Goal: Information Seeking & Learning: Learn about a topic

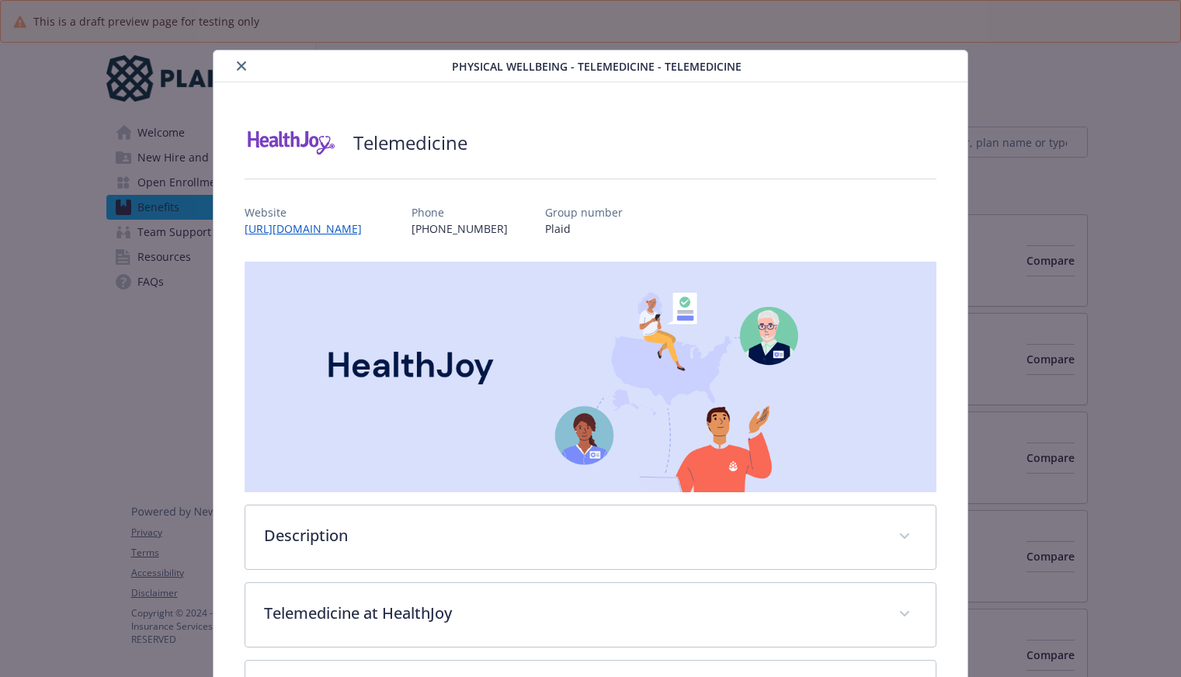
scroll to position [47, 0]
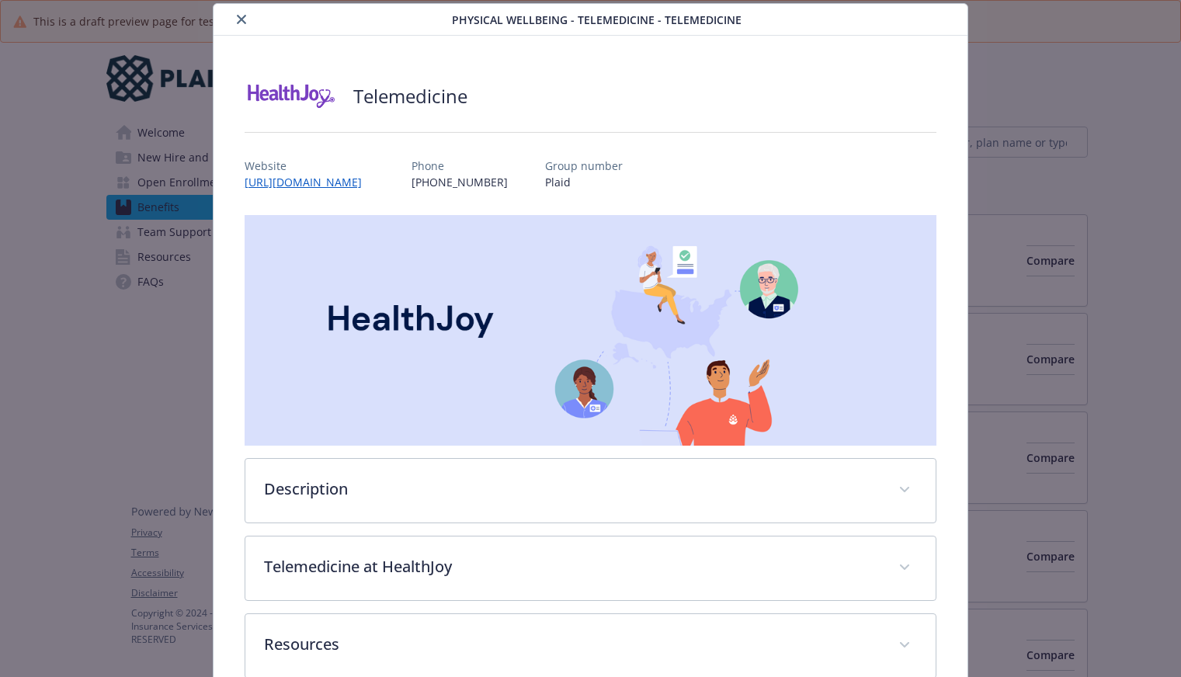
drag, startPoint x: 229, startPoint y: 15, endPoint x: 238, endPoint y: 18, distance: 9.1
click at [231, 14] on div "details for plan Physical Wellbeing - Telemedicine - TeleMedicine" at bounding box center [336, 19] width 232 height 19
click at [228, 15] on div "details for plan Physical Wellbeing - Telemedicine - TeleMedicine" at bounding box center [336, 19] width 232 height 19
click at [244, 19] on icon "close" at bounding box center [241, 19] width 9 height 9
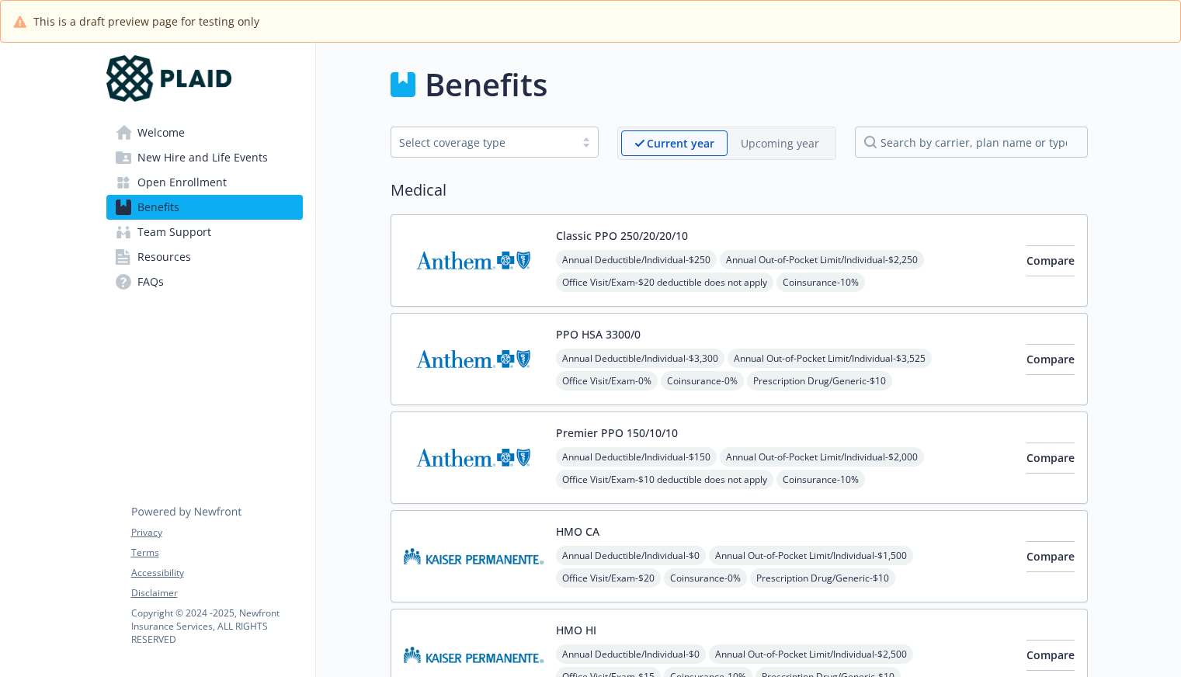
click at [190, 172] on span "Open Enrollment" at bounding box center [181, 182] width 89 height 25
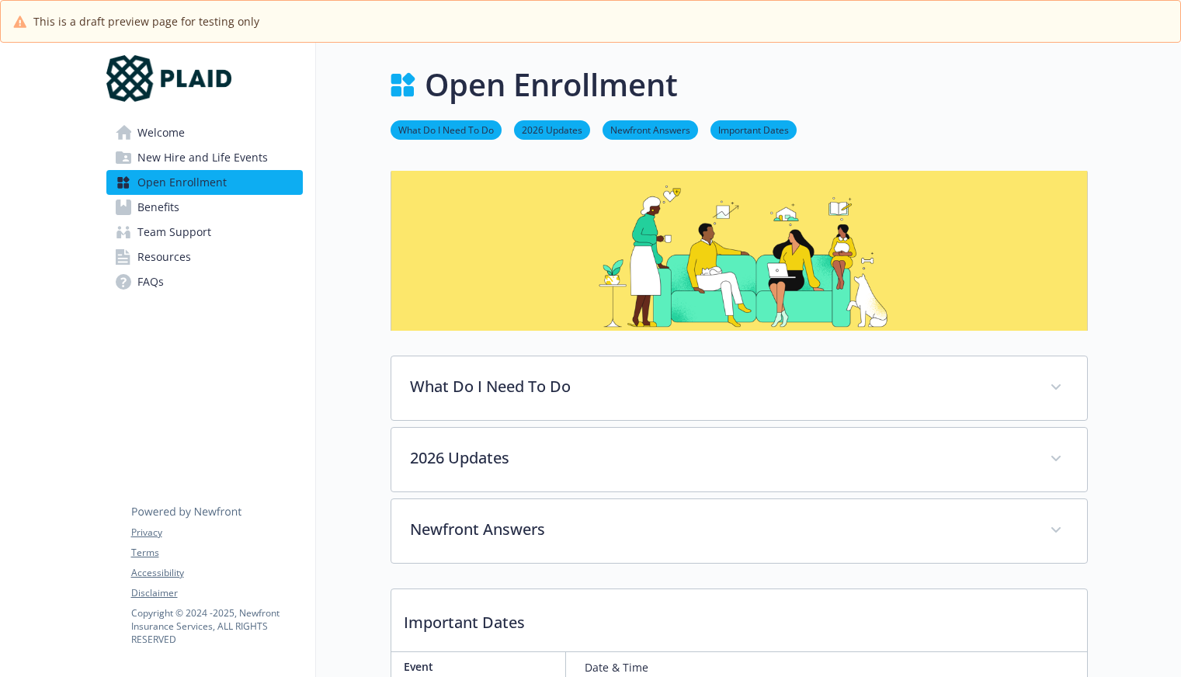
scroll to position [78, 0]
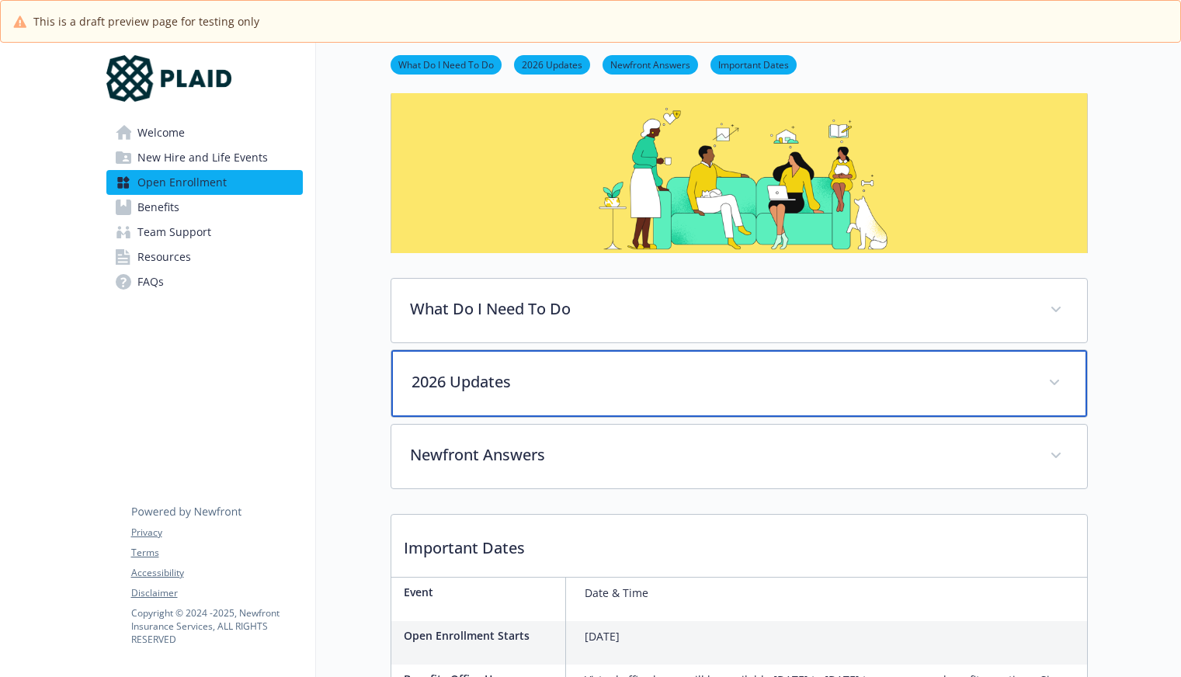
click at [490, 402] on div "2026 Updates" at bounding box center [739, 383] width 696 height 67
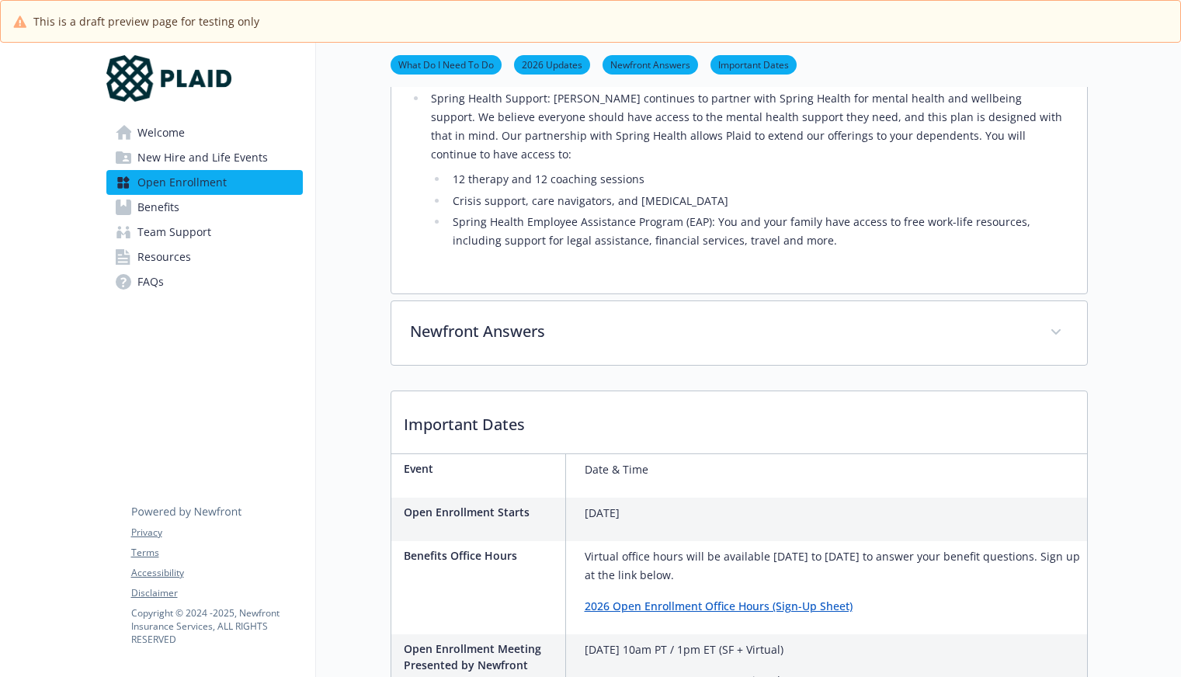
scroll to position [1243, 0]
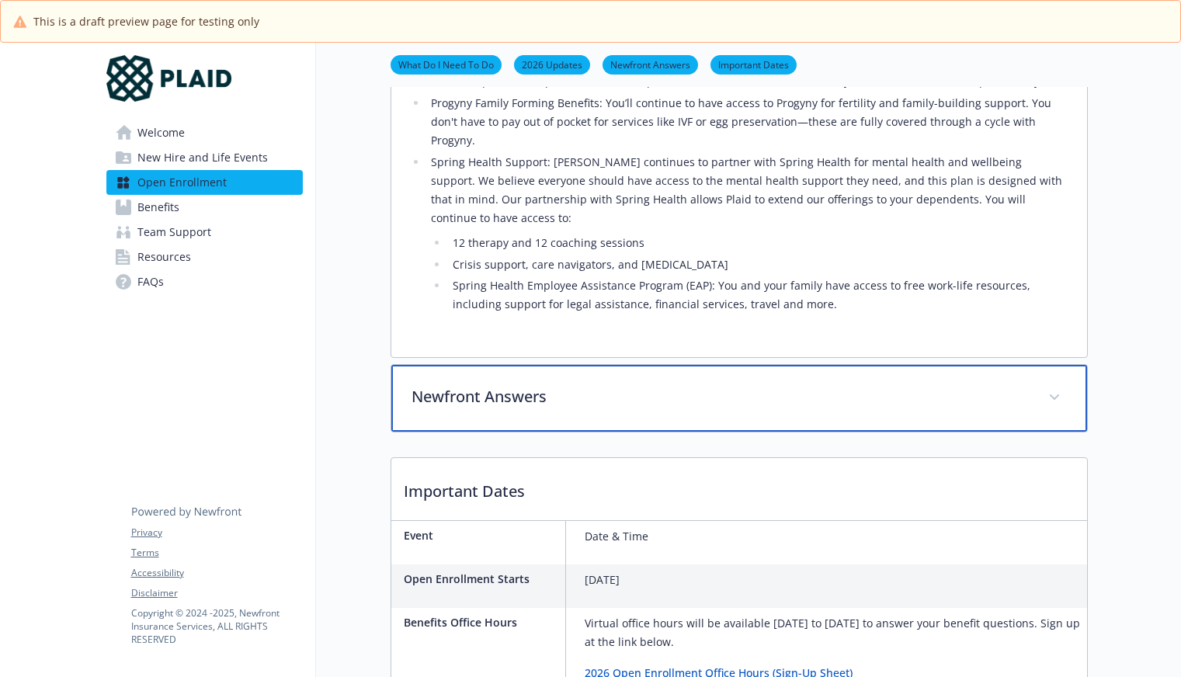
click at [474, 365] on div "Newfront Answers" at bounding box center [739, 398] width 696 height 67
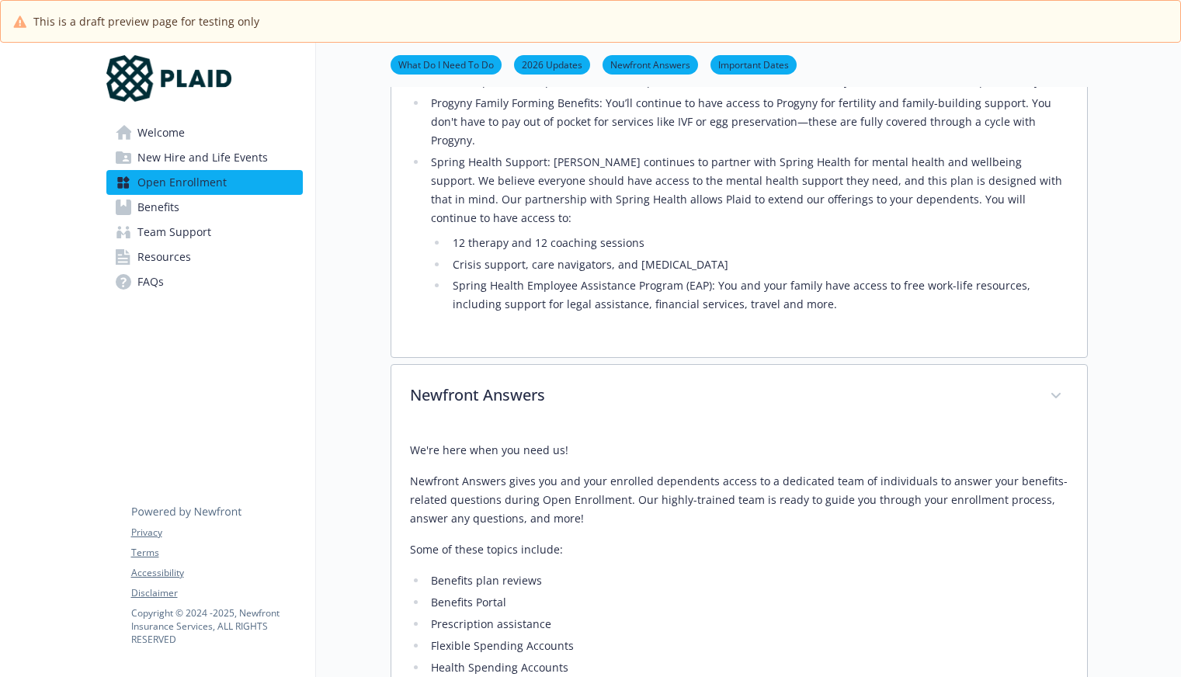
click at [847, 572] on ul "Benefits plan reviews Benefits Portal Prescription assistance Flexible Spending…" at bounding box center [739, 646] width 659 height 149
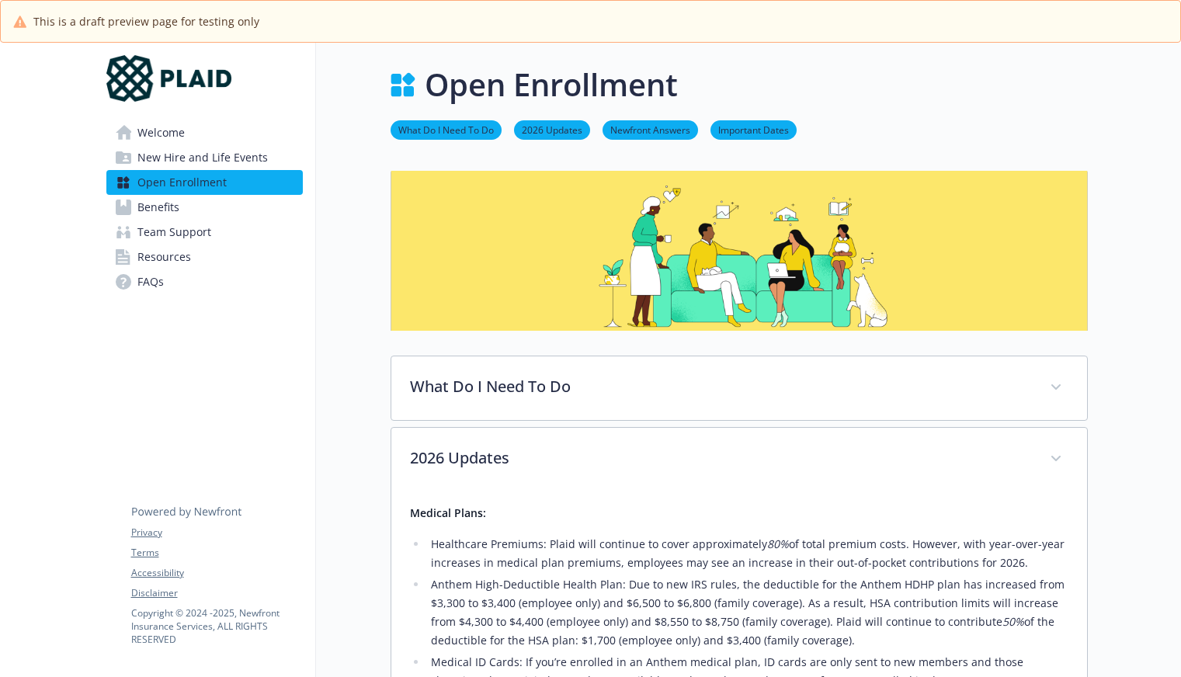
scroll to position [311, 0]
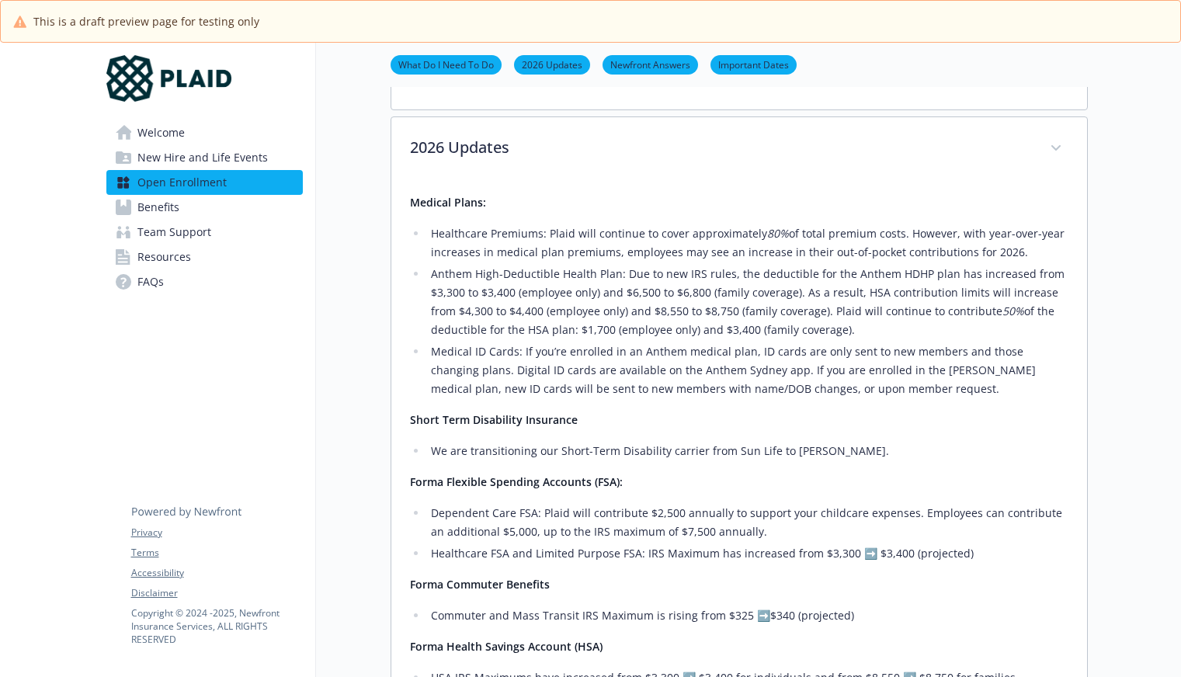
click at [1078, 68] on ul "What Do I Need To Do 2026 Updates Newfront Answers Important Dates" at bounding box center [739, 64] width 697 height 19
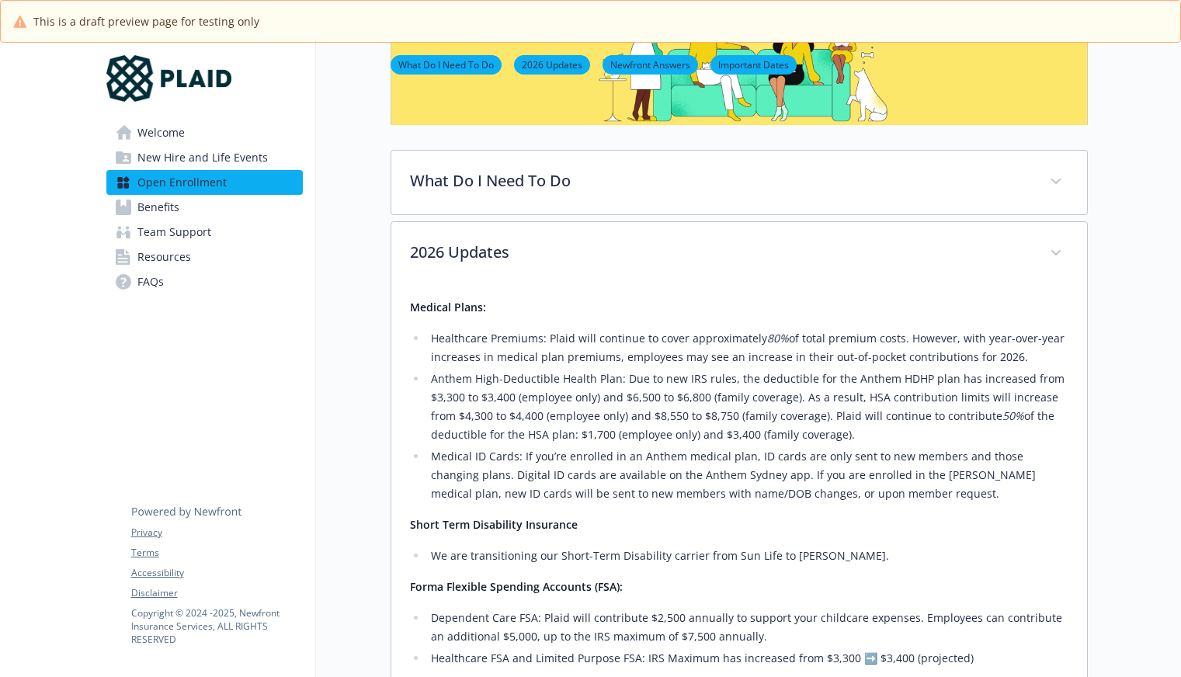
scroll to position [0, 0]
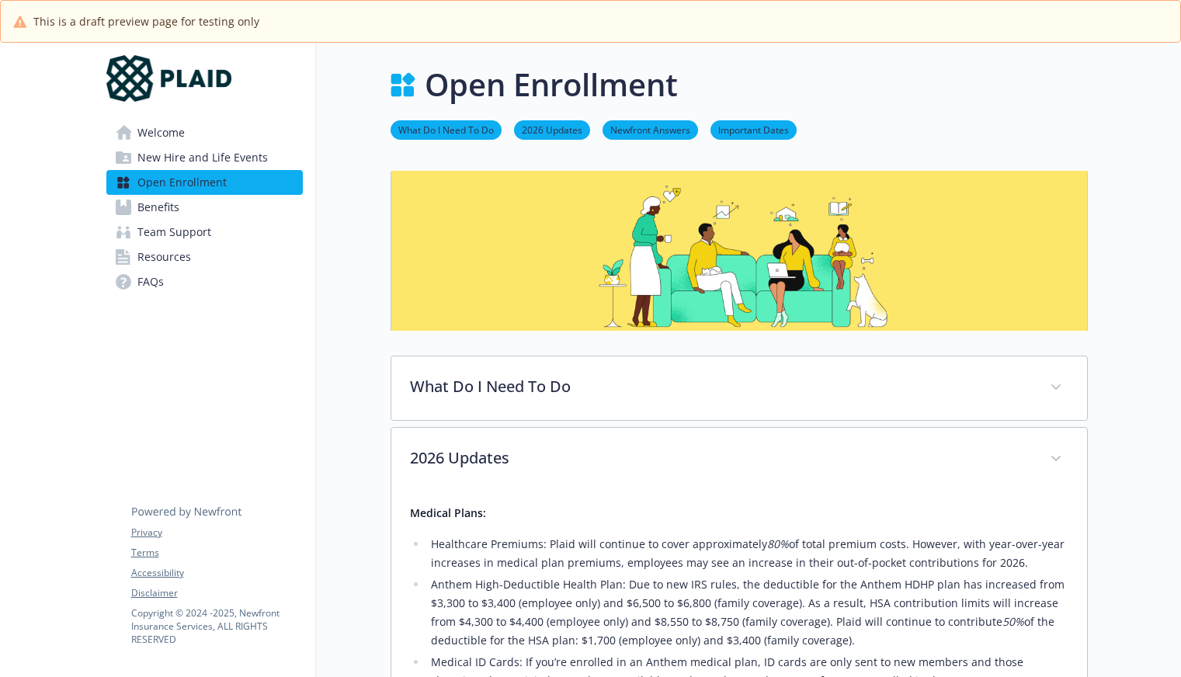
click at [193, 167] on span "New Hire and Life Events" at bounding box center [202, 157] width 130 height 25
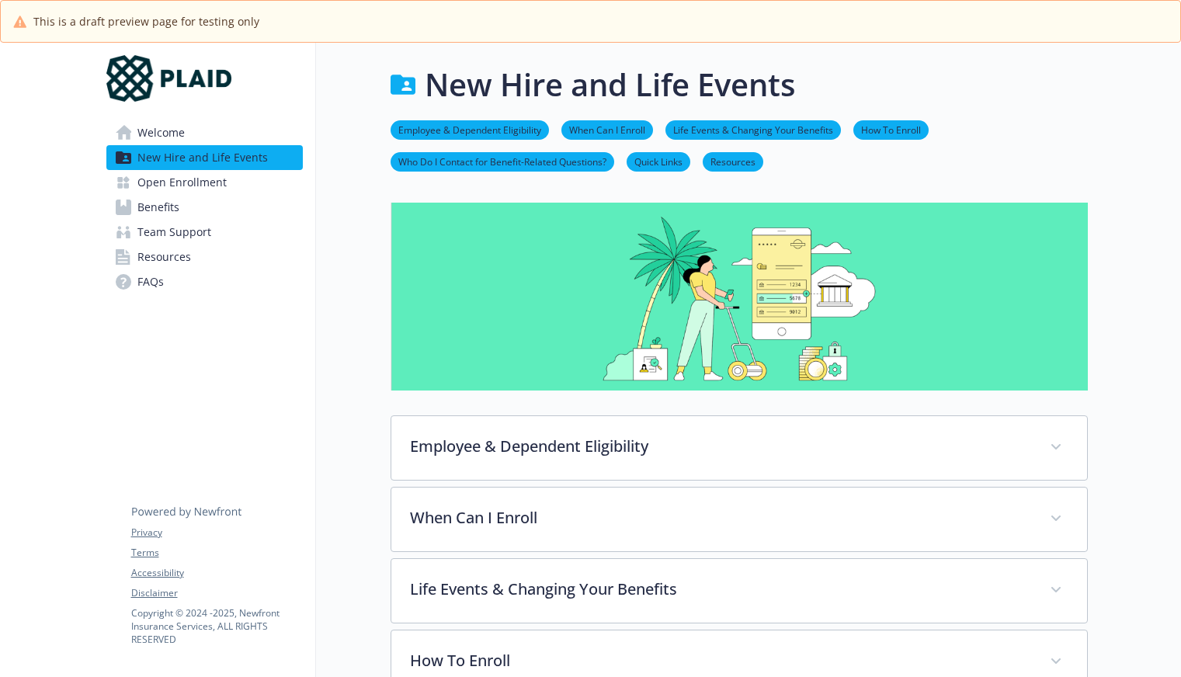
click at [159, 208] on span "Benefits" at bounding box center [158, 207] width 42 height 25
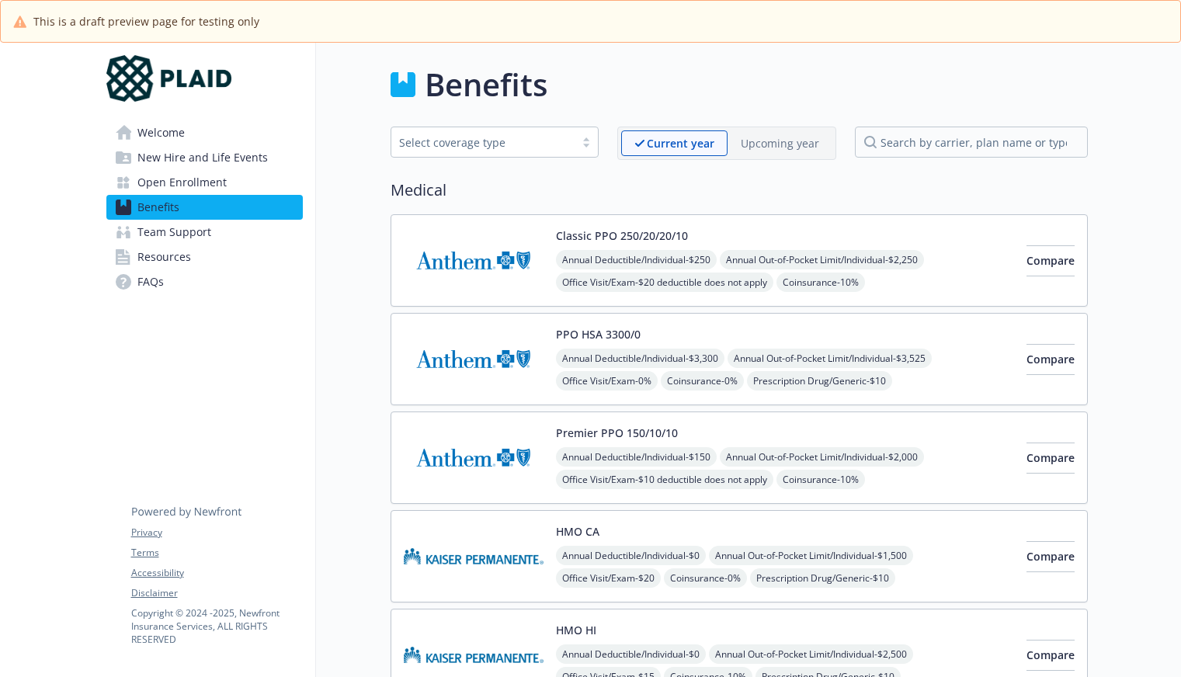
click at [781, 156] on div "Current year Upcoming year" at bounding box center [726, 143] width 219 height 33
click at [751, 150] on p "Upcoming year" at bounding box center [780, 143] width 78 height 16
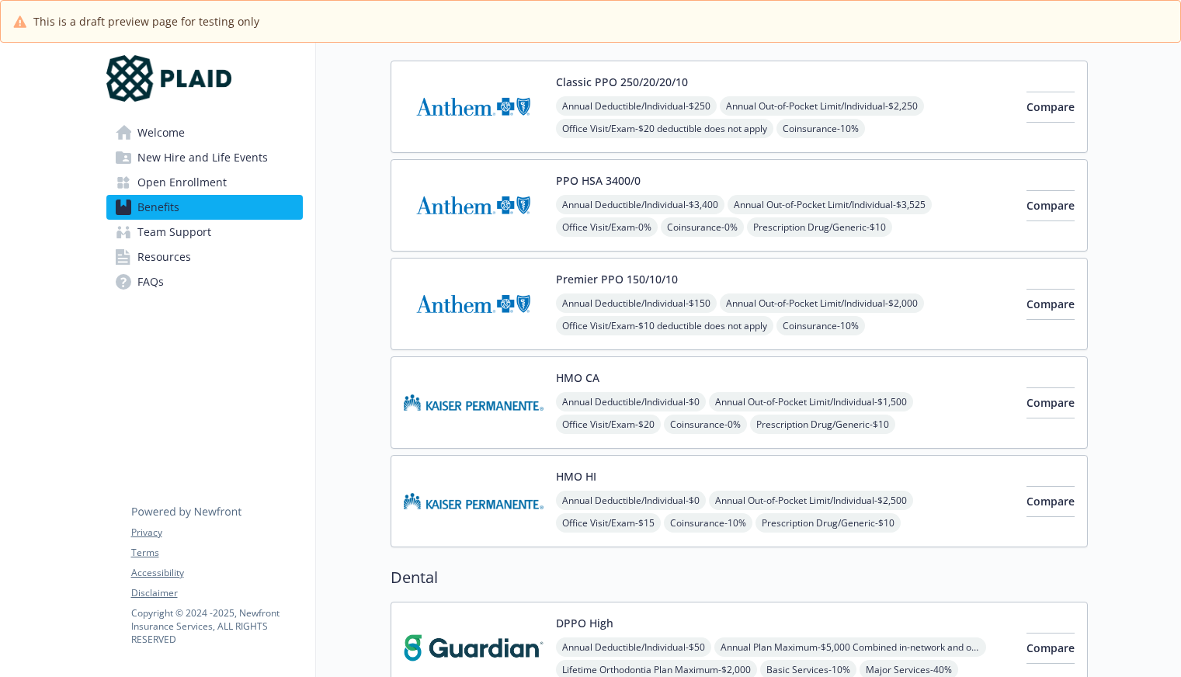
scroll to position [155, 0]
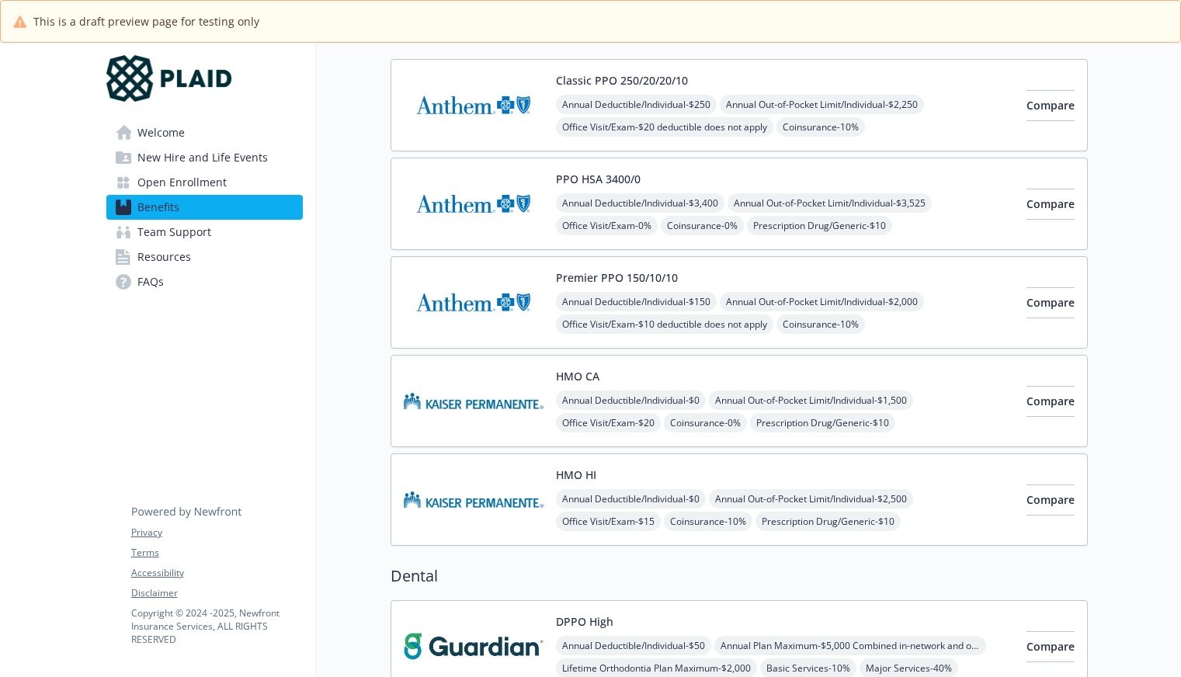
click at [877, 213] on span "Annual Out-of-Pocket Limit/Individual - $3,525" at bounding box center [830, 202] width 204 height 19
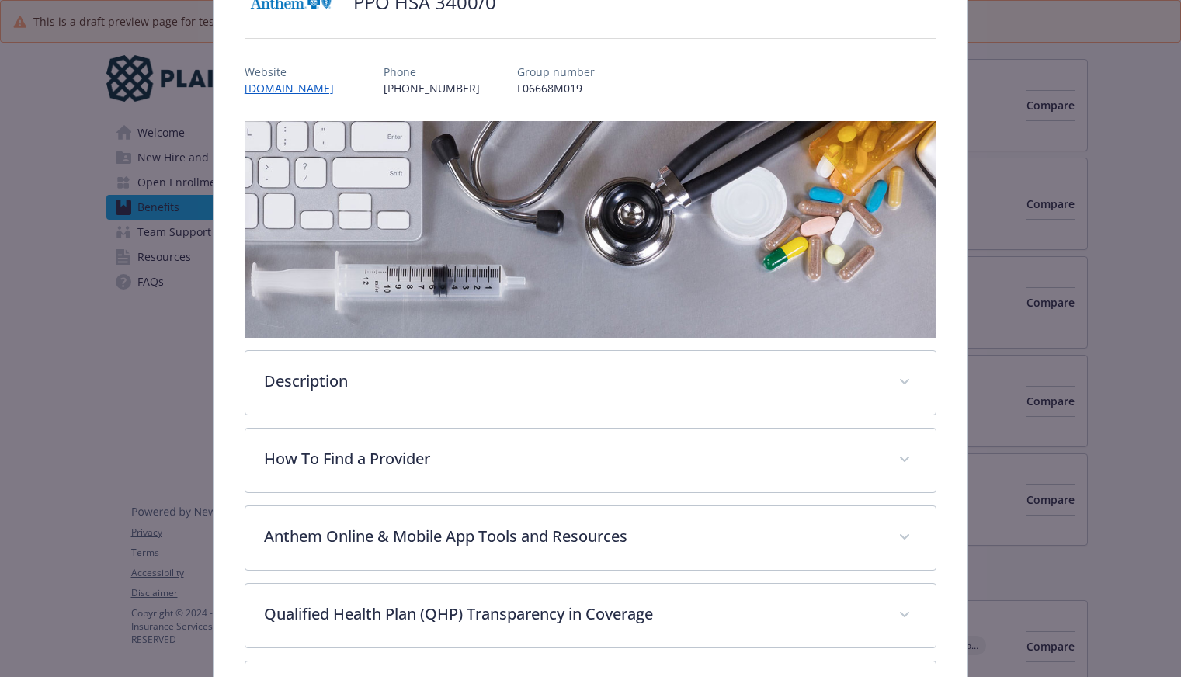
scroll to position [430, 0]
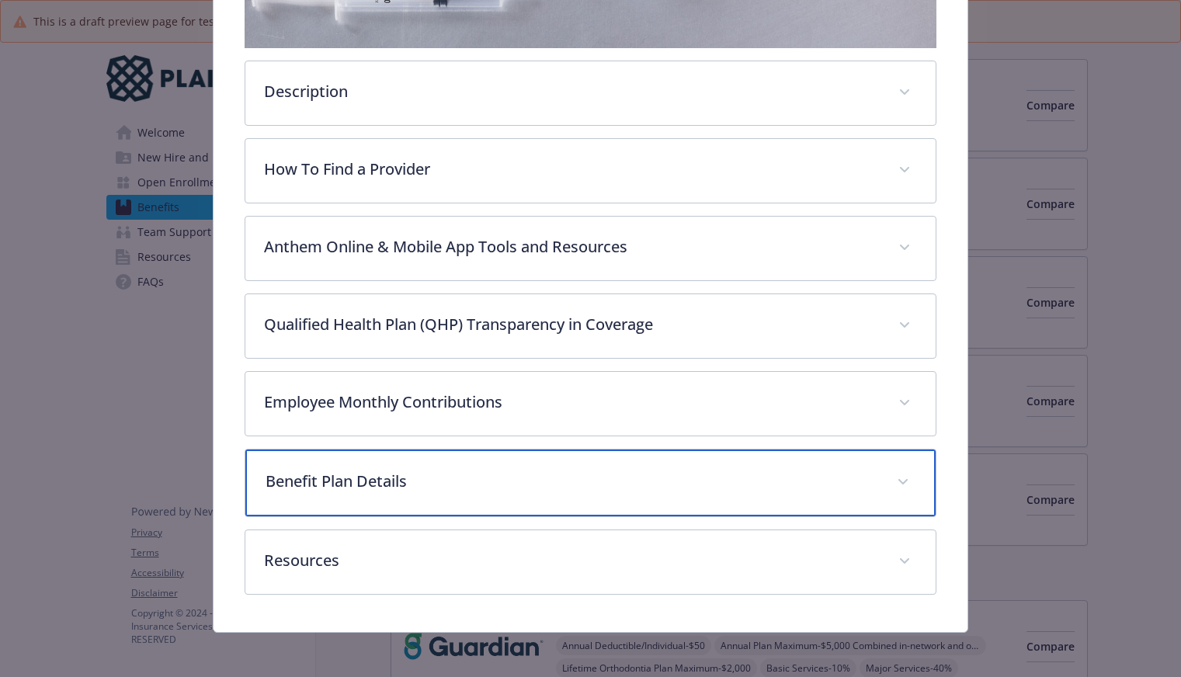
click at [356, 480] on p "Benefit Plan Details" at bounding box center [572, 481] width 613 height 23
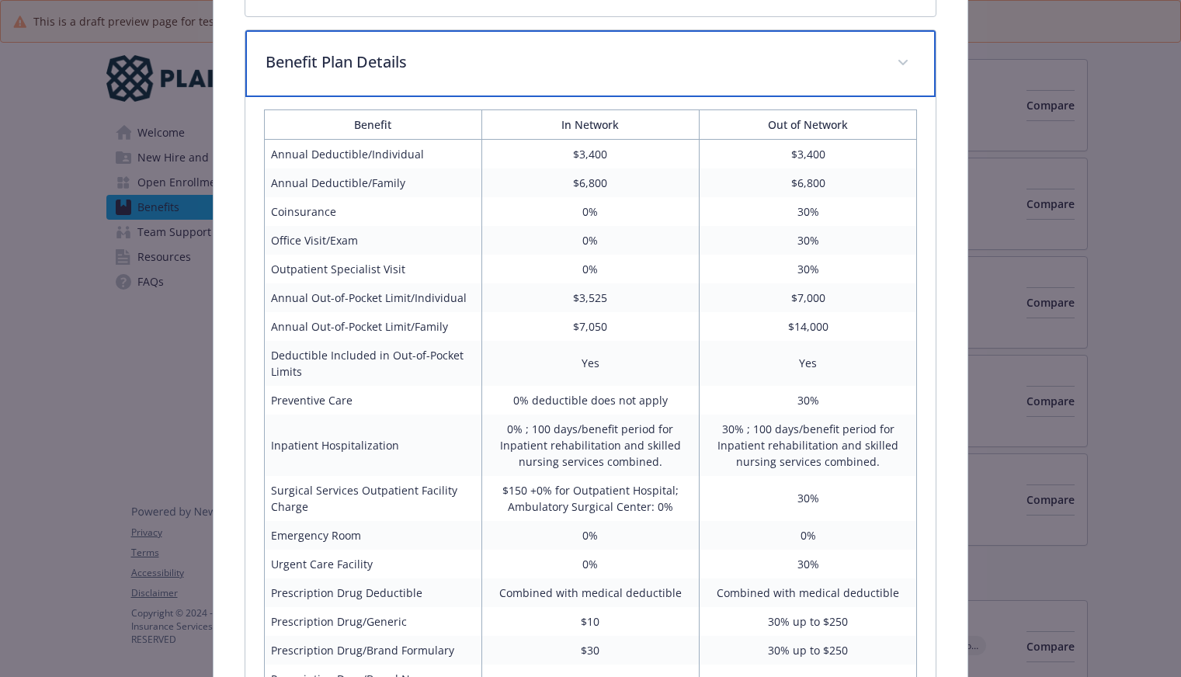
click at [354, 81] on div "Benefit Plan Details" at bounding box center [590, 63] width 690 height 67
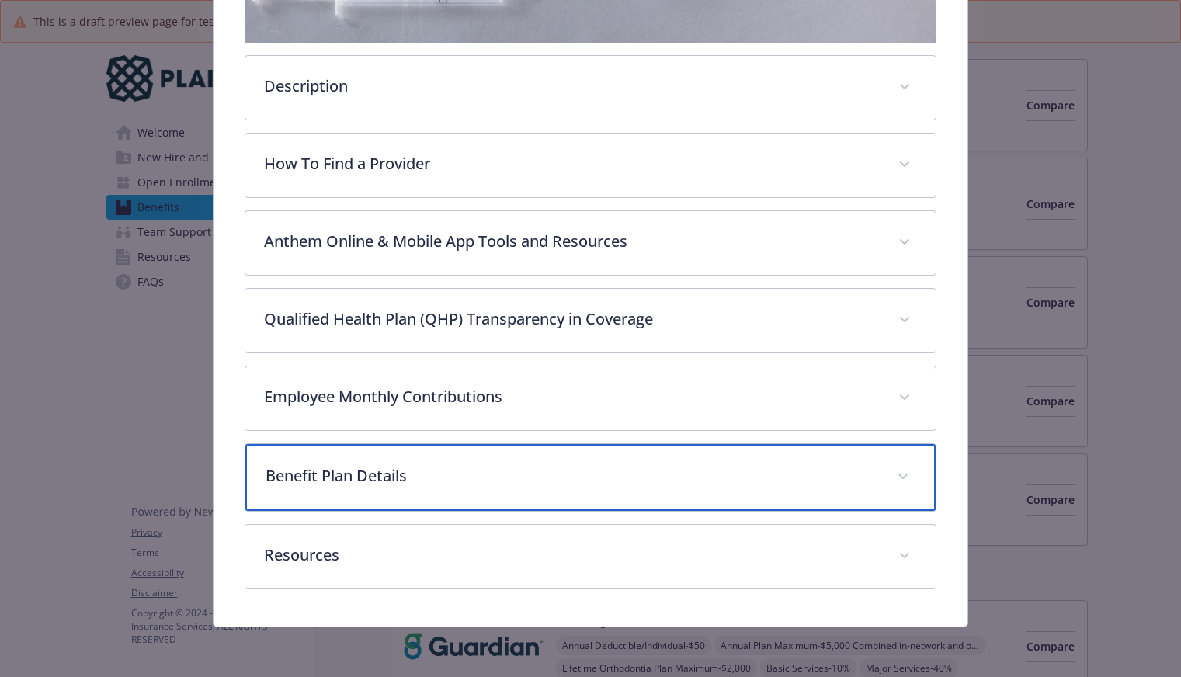
scroll to position [433, 0]
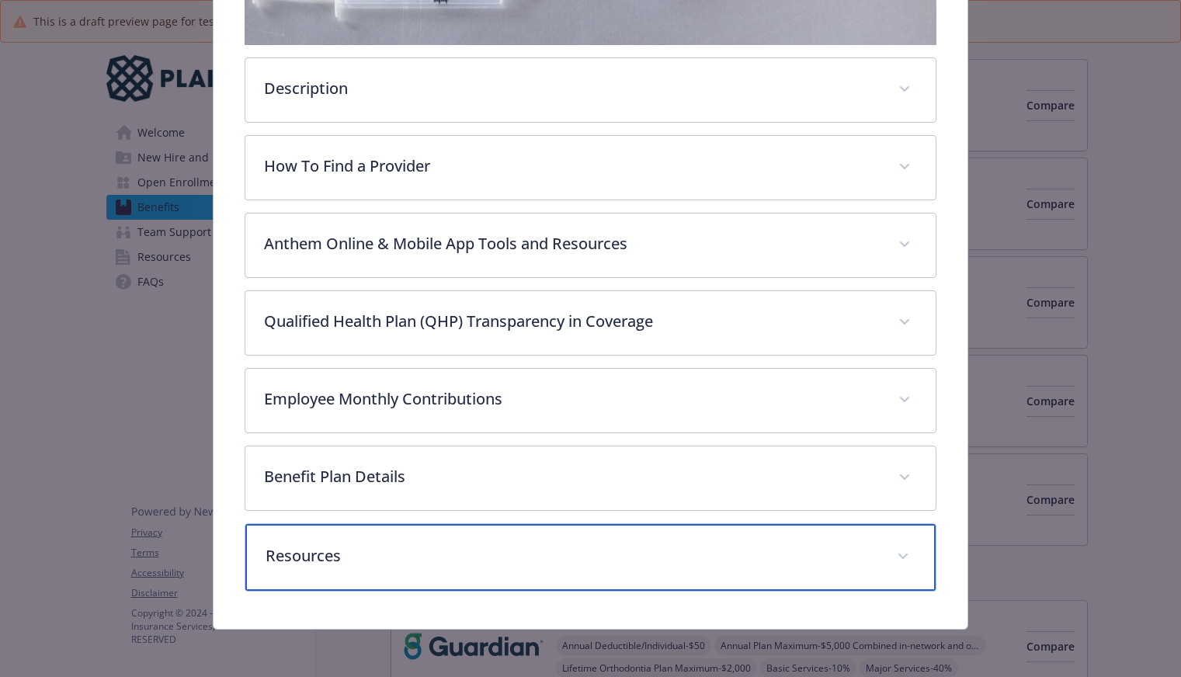
click at [323, 541] on div "Resources" at bounding box center [590, 557] width 690 height 67
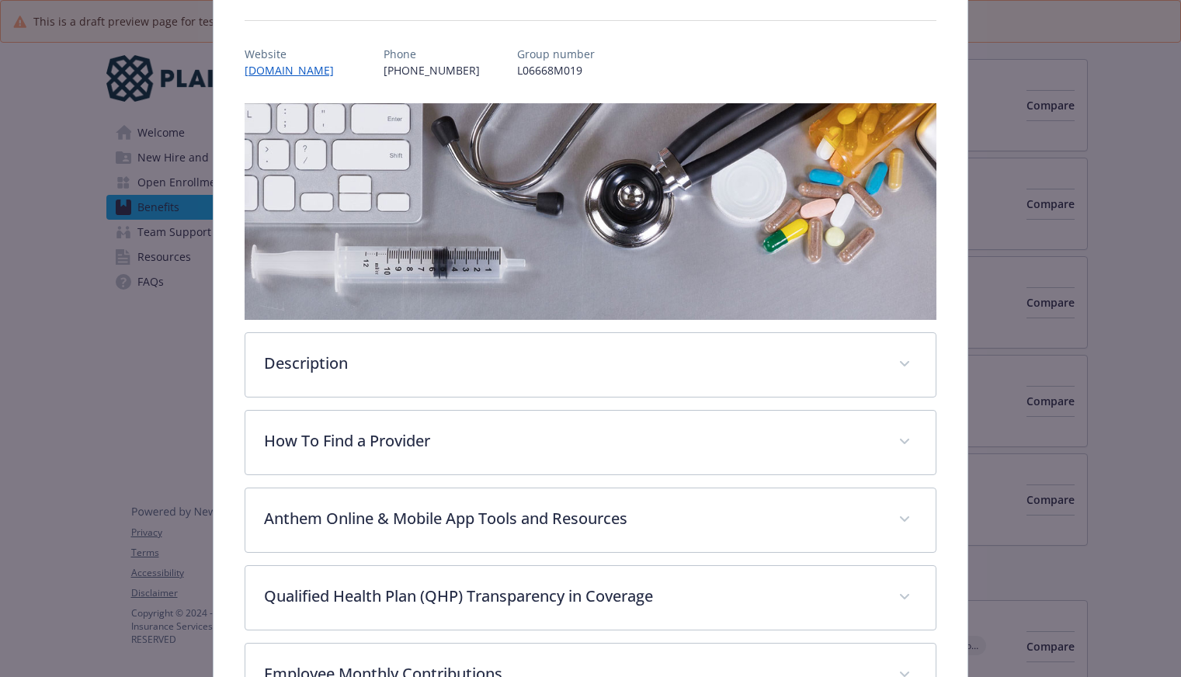
scroll to position [0, 0]
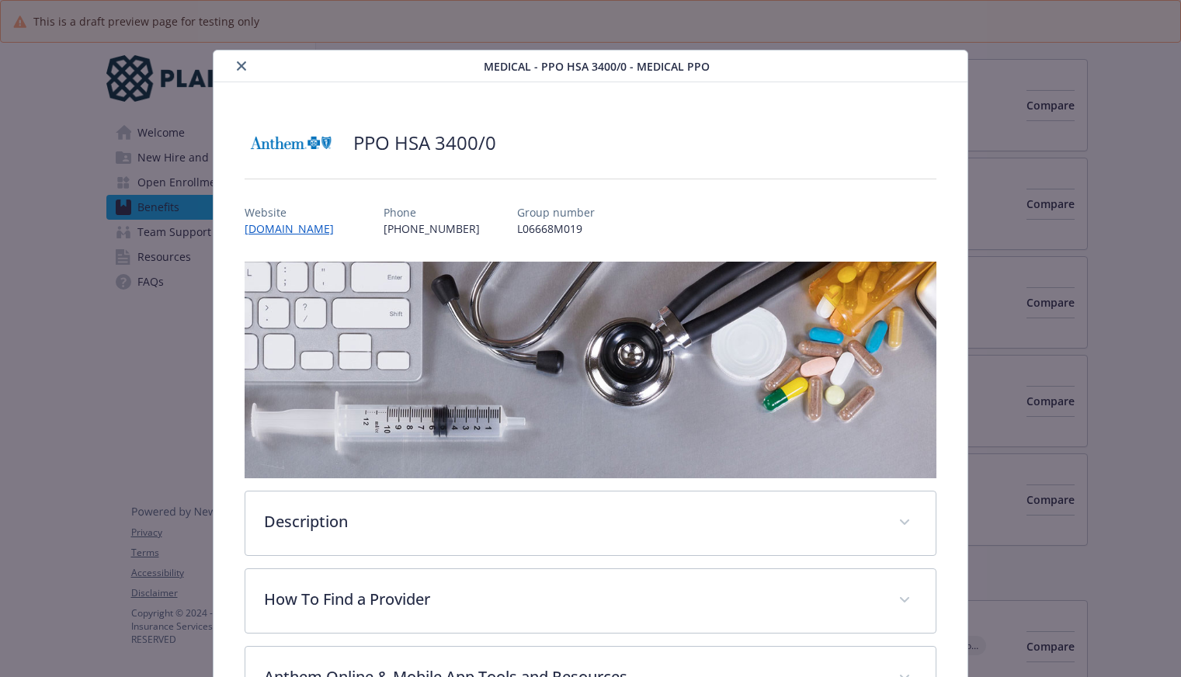
click at [233, 65] on button "close" at bounding box center [241, 66] width 19 height 19
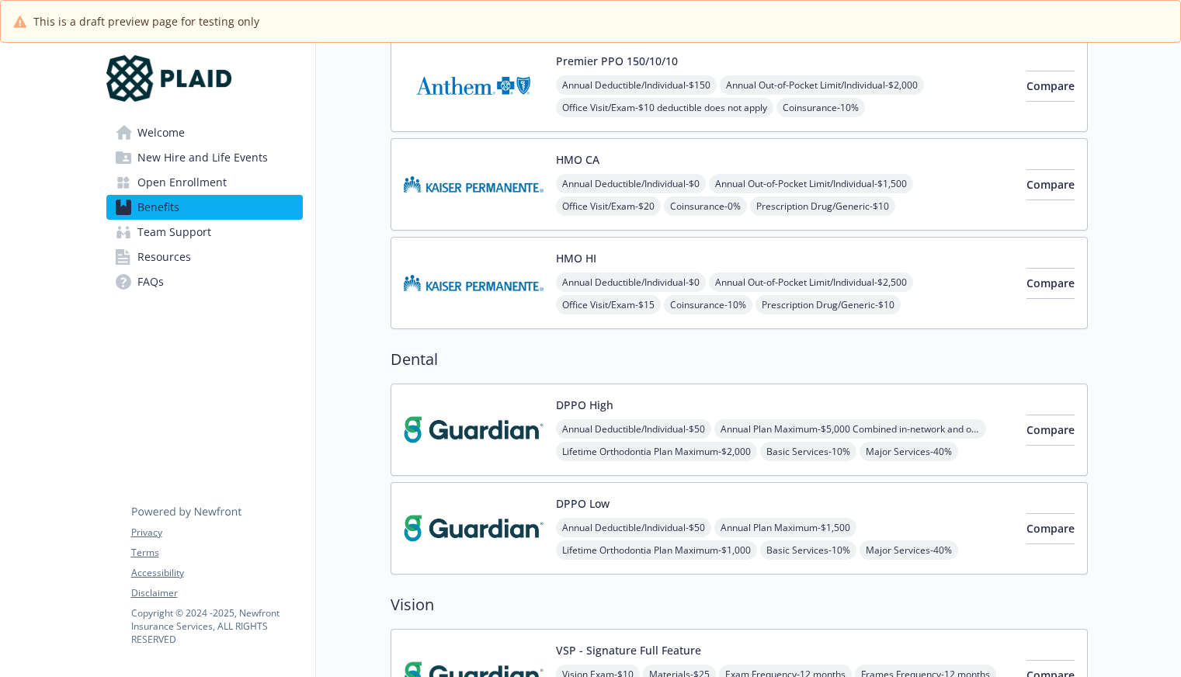
scroll to position [544, 0]
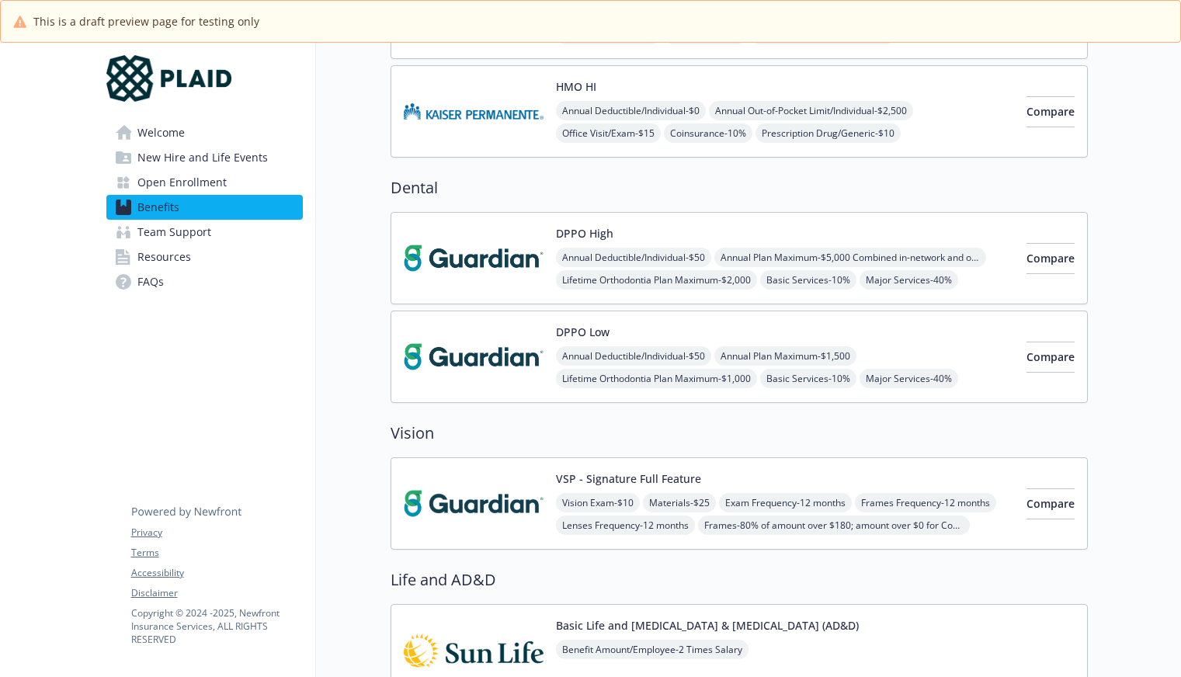
click at [866, 244] on div "DPPO High Annual Deductible/Individual - $50 Annual Plan Maximum - $5,000 Combi…" at bounding box center [785, 258] width 458 height 66
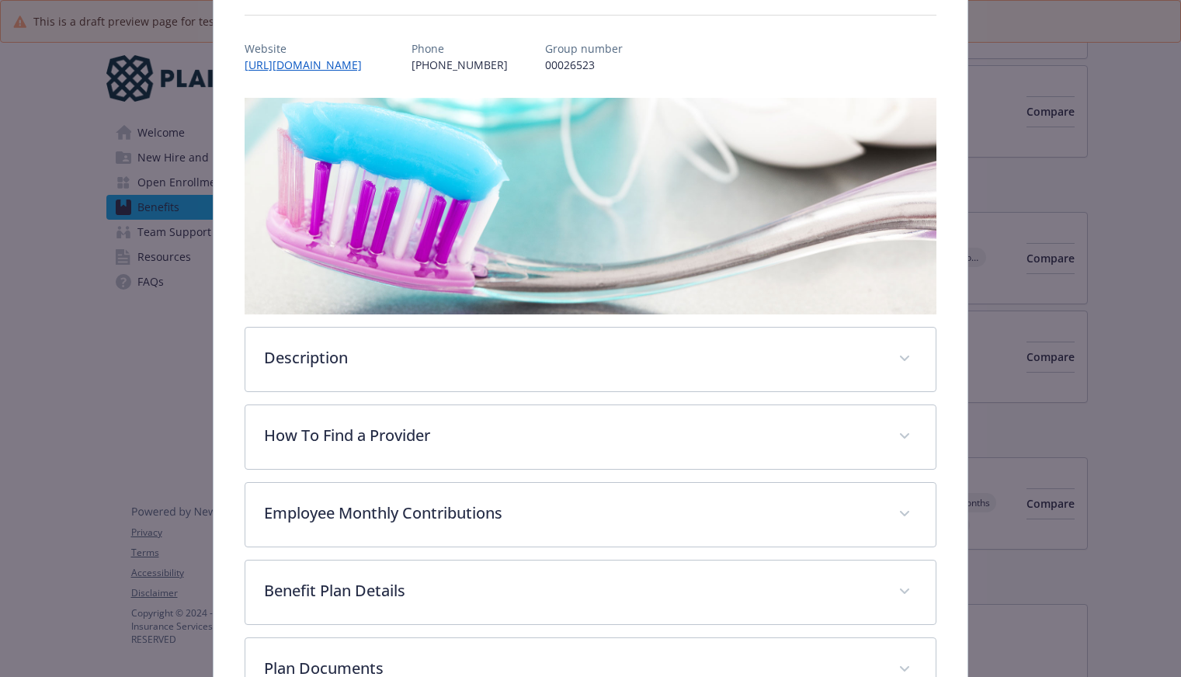
scroll to position [353, 0]
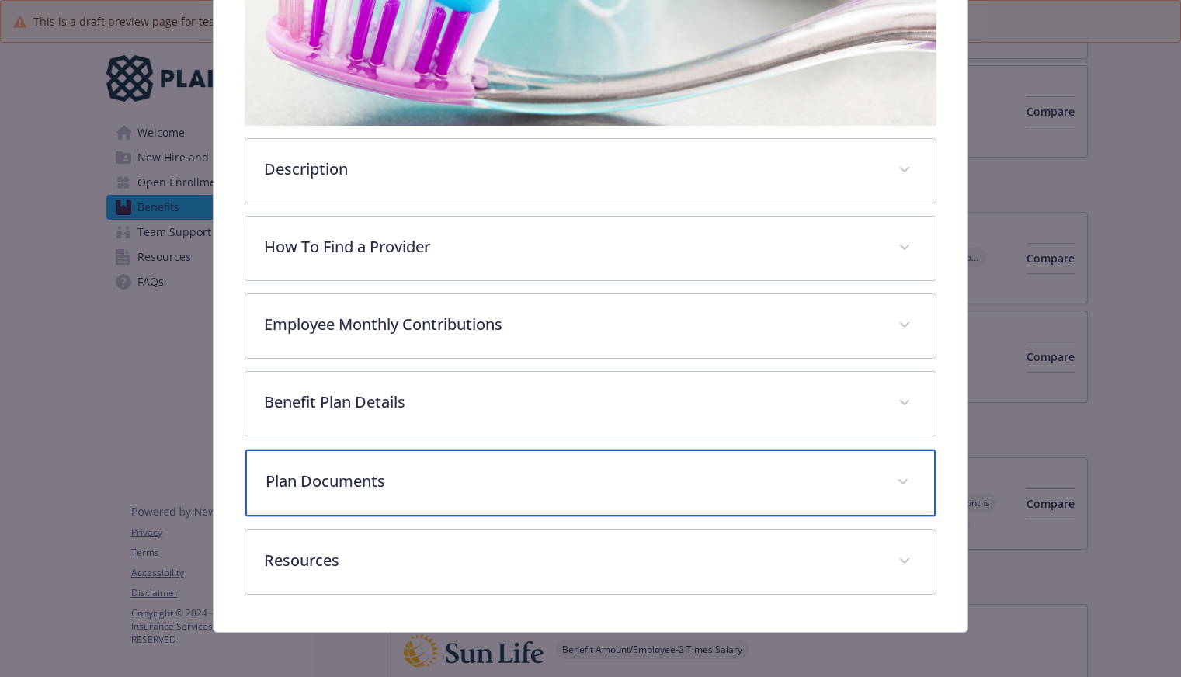
click at [355, 483] on p "Plan Documents" at bounding box center [572, 481] width 613 height 23
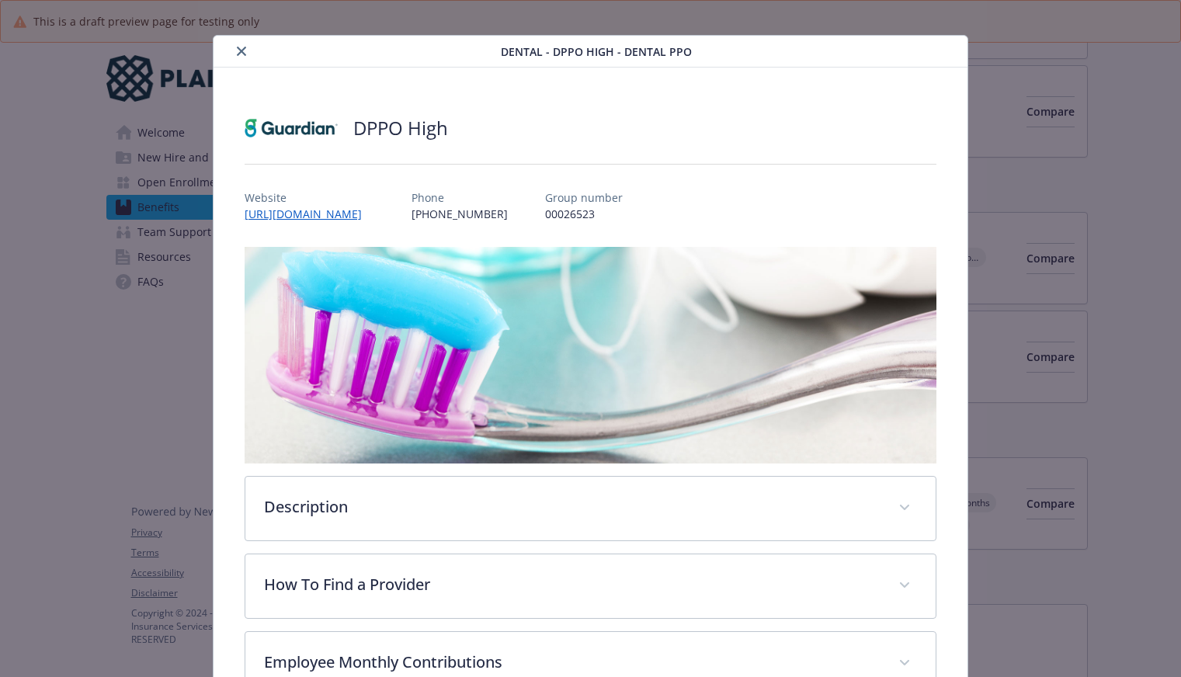
scroll to position [0, 0]
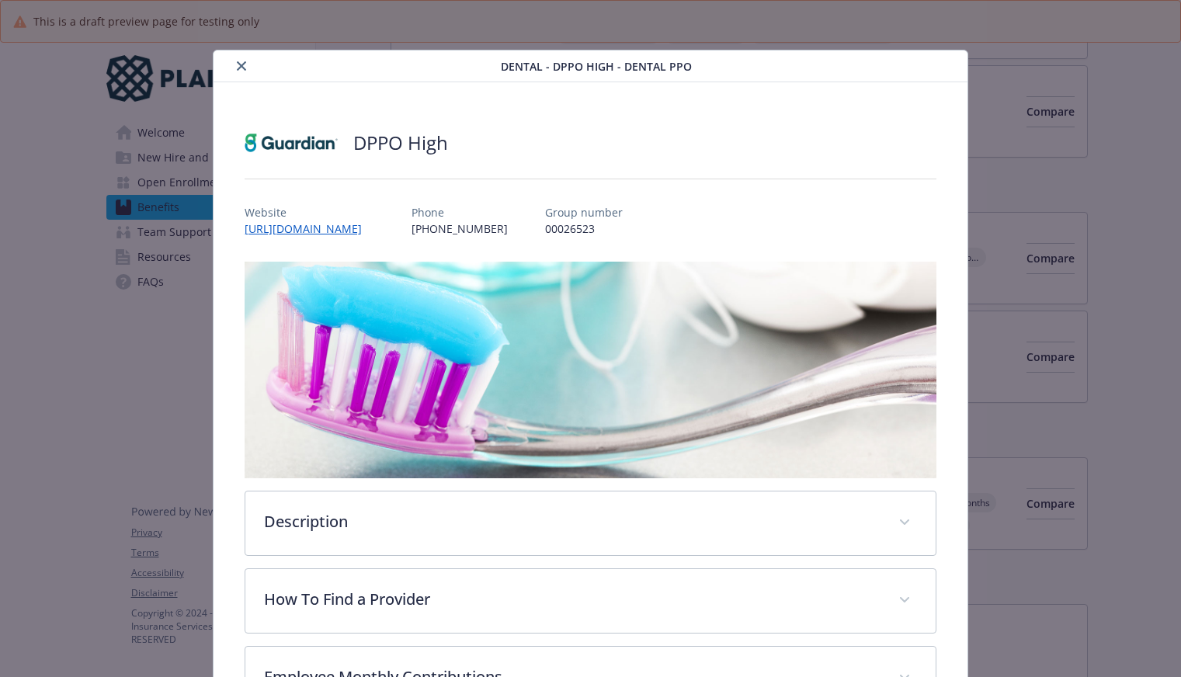
click at [235, 60] on button "close" at bounding box center [241, 66] width 19 height 19
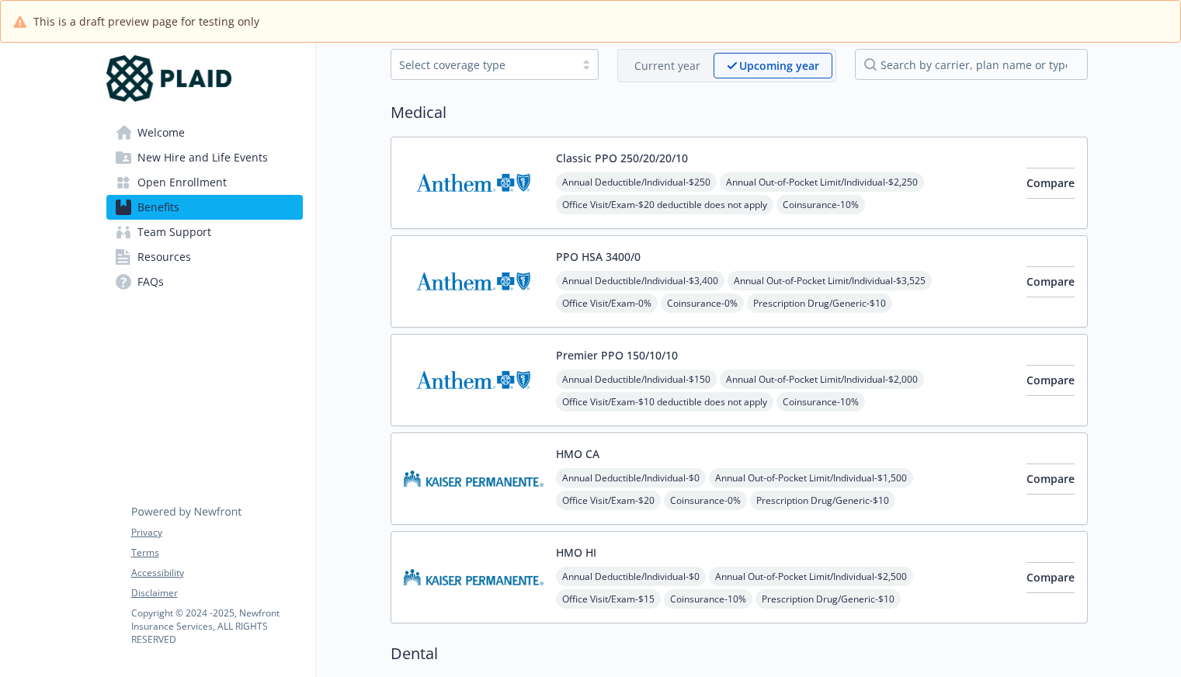
click at [450, 463] on img at bounding box center [474, 479] width 140 height 66
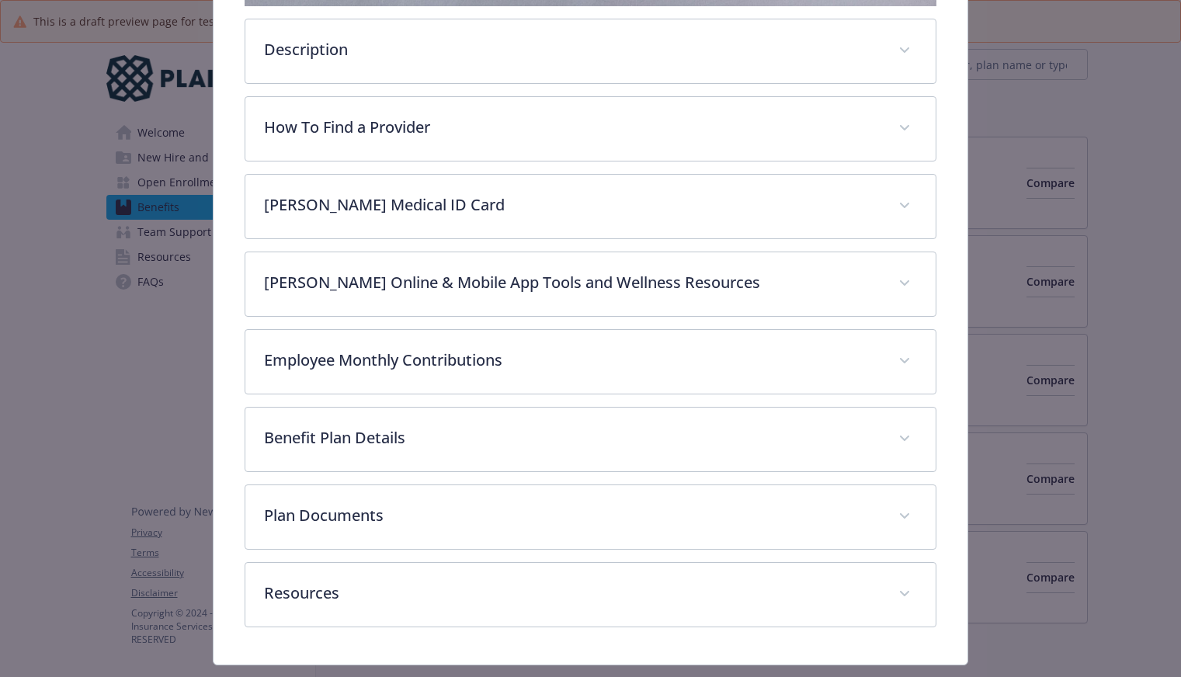
scroll to position [508, 0]
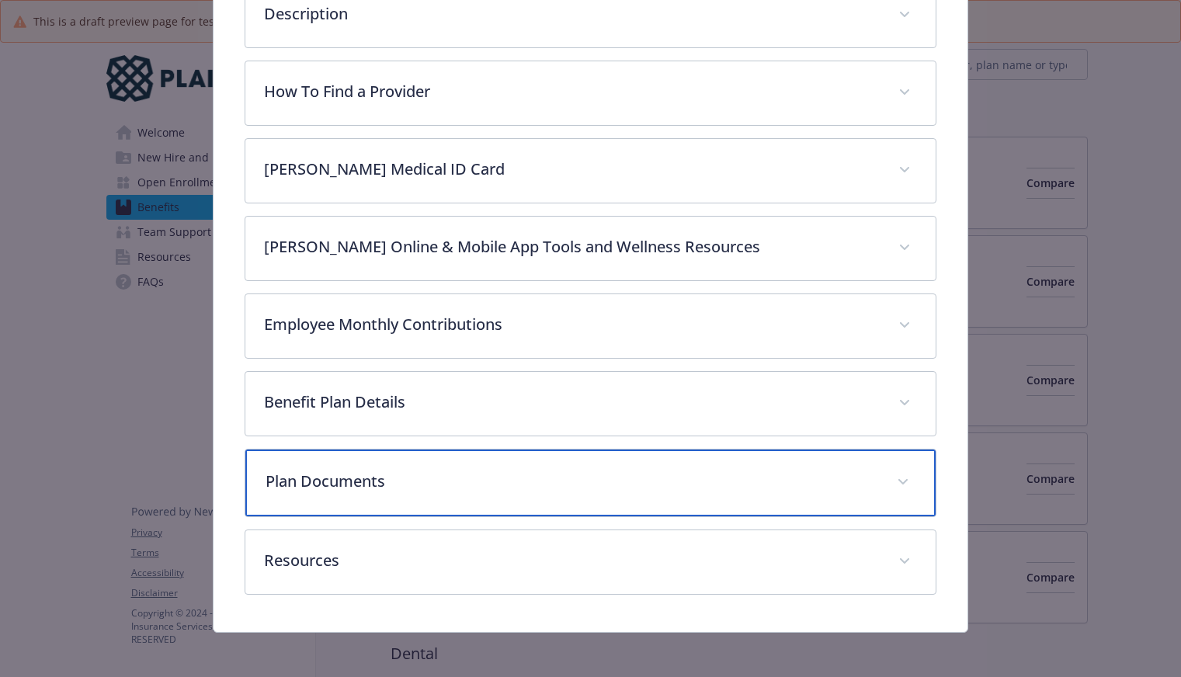
click at [336, 478] on p "Plan Documents" at bounding box center [572, 481] width 613 height 23
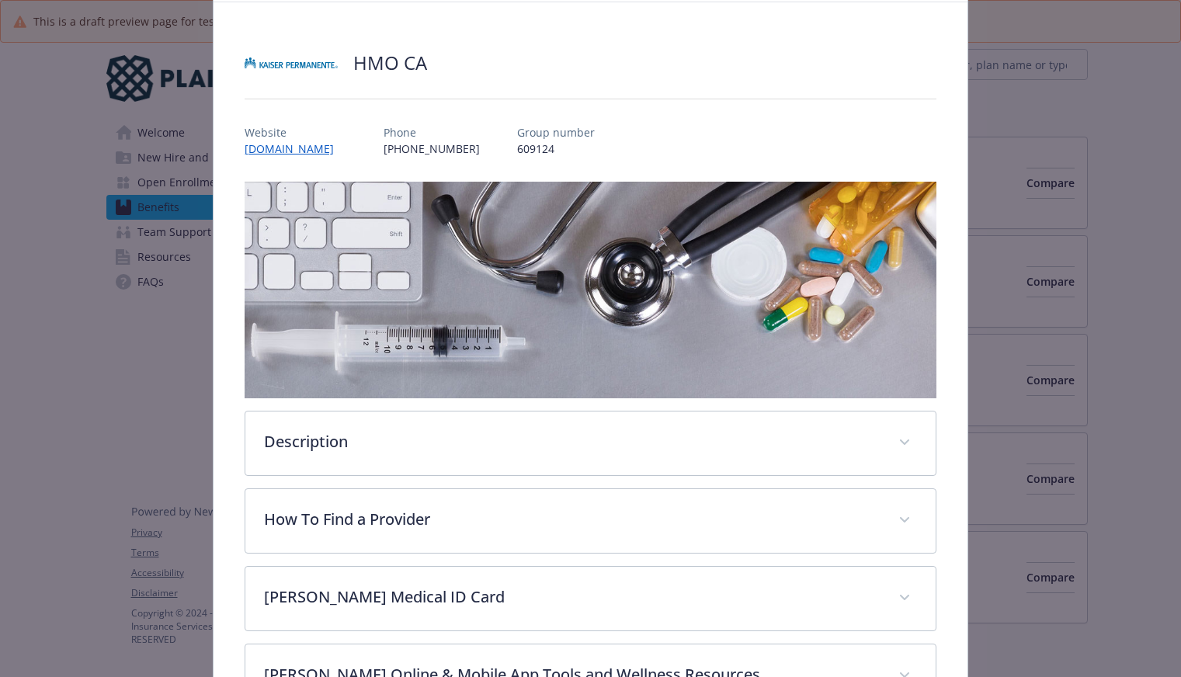
scroll to position [0, 0]
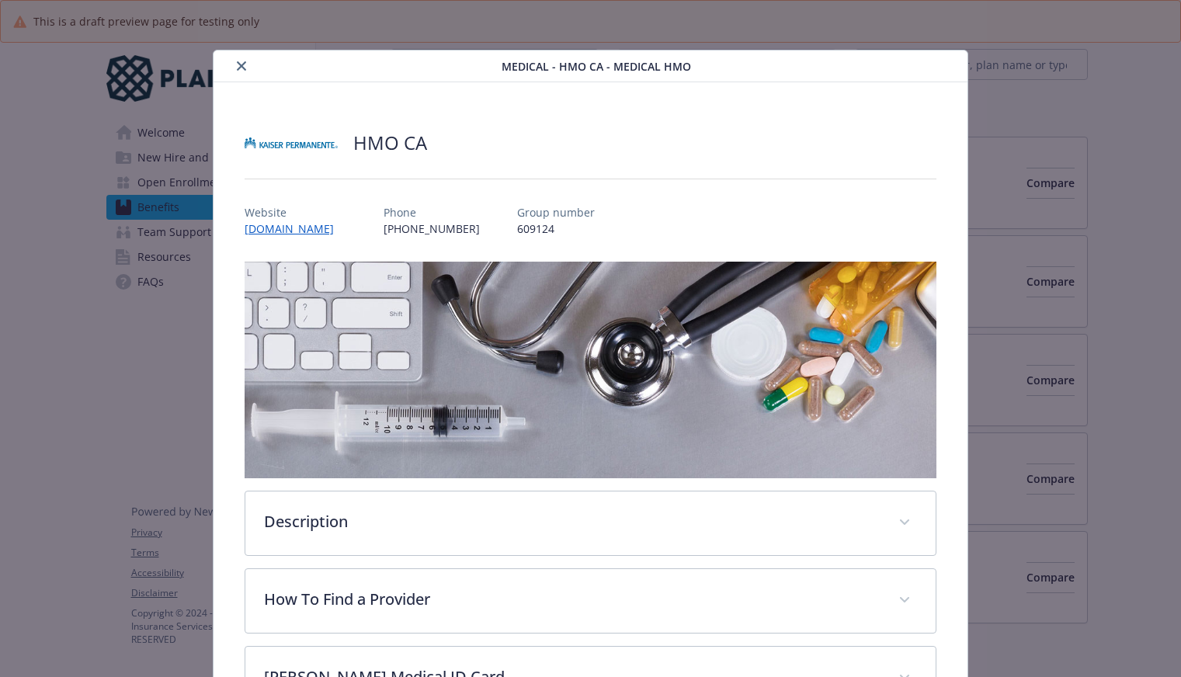
drag, startPoint x: 247, startPoint y: 62, endPoint x: 213, endPoint y: 148, distance: 92.7
click at [247, 62] on button "close" at bounding box center [241, 66] width 19 height 19
